Goal: Task Accomplishment & Management: Manage account settings

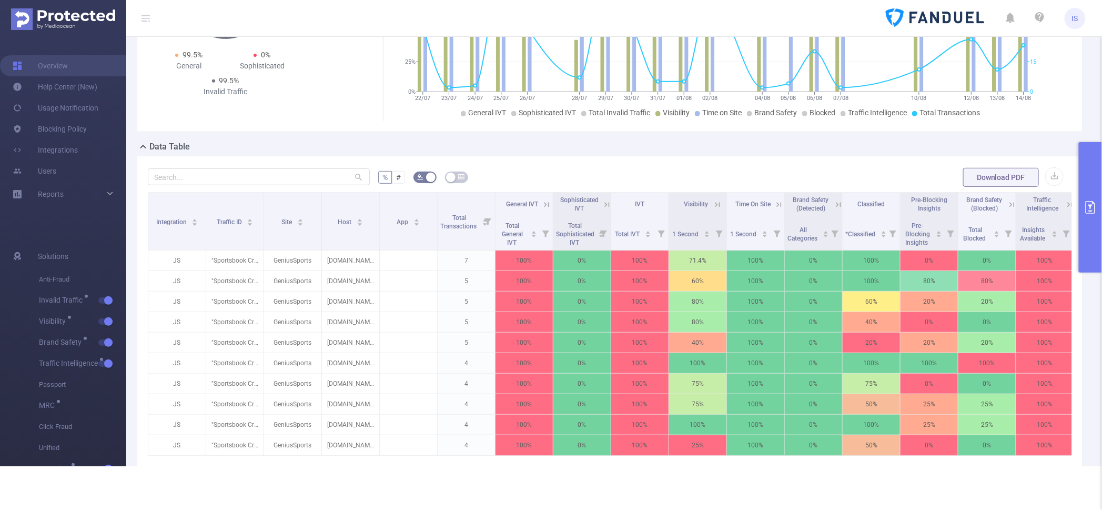
scroll to position [131, 0]
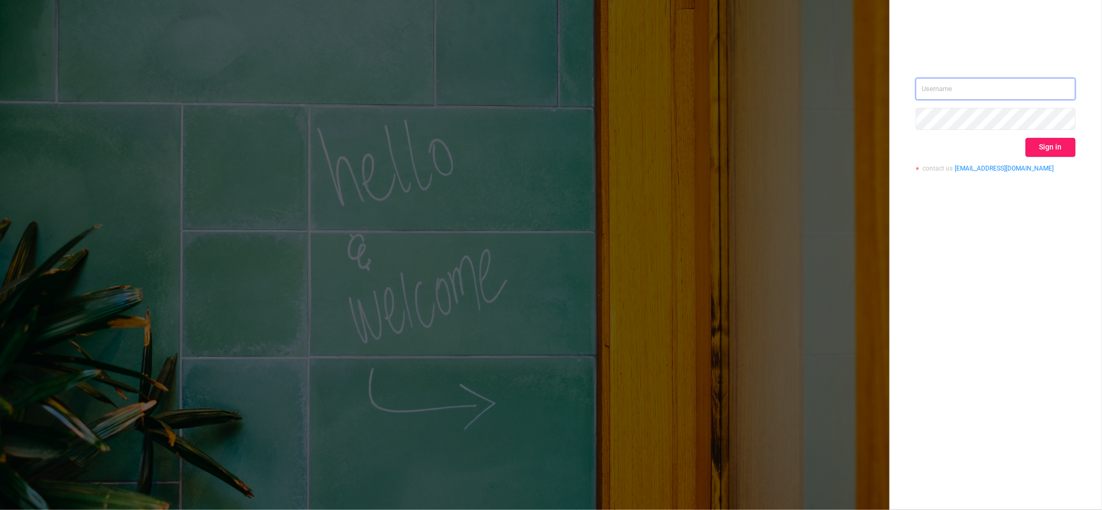
type input "[PERSON_NAME][EMAIL_ADDRESS][DOMAIN_NAME]"
click at [1069, 147] on button "Sign in" at bounding box center [1051, 147] width 50 height 19
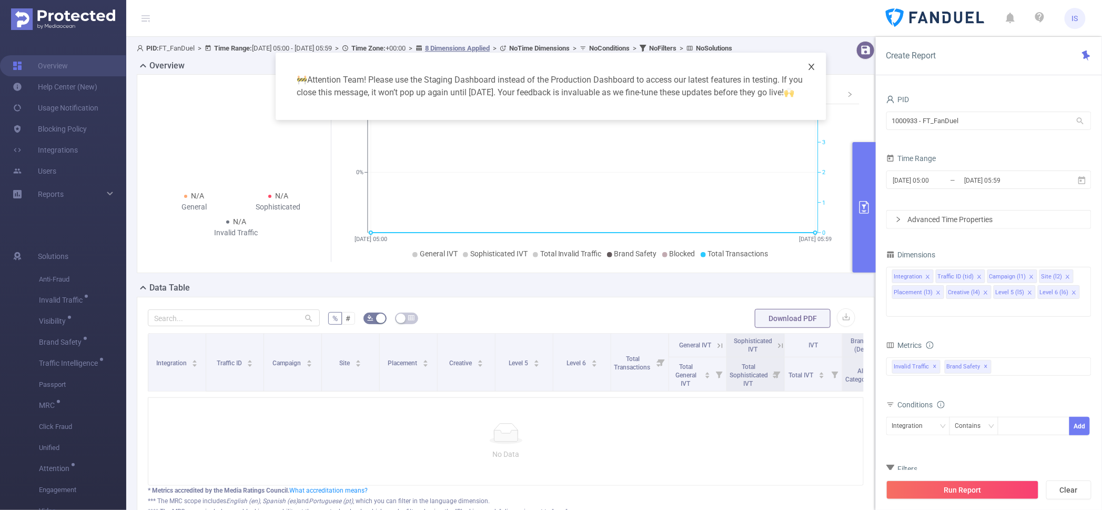
click at [808, 64] on icon "icon: close" at bounding box center [811, 67] width 8 height 8
